Goal: Find specific page/section: Find specific page/section

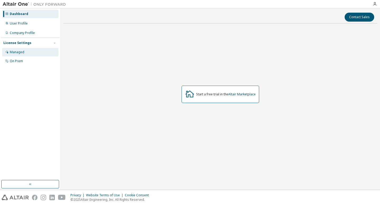
click at [26, 52] on div "Managed" at bounding box center [30, 52] width 56 height 8
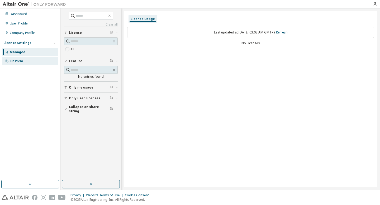
click at [25, 61] on div "On Prem" at bounding box center [30, 61] width 56 height 8
